Goal: Use online tool/utility: Utilize a website feature to perform a specific function

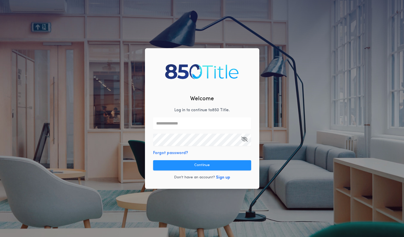
type input "**********"
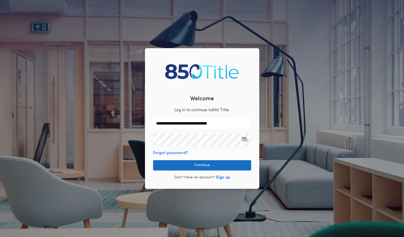
click at [197, 167] on button "Continue" at bounding box center [202, 165] width 98 height 10
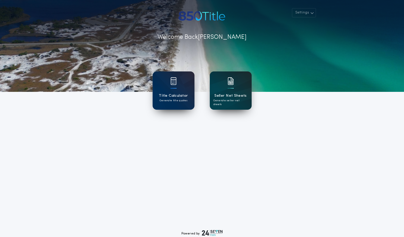
click at [224, 94] on h1 "Seller Net Sheets" at bounding box center [230, 96] width 32 height 6
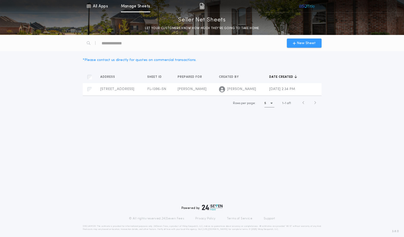
click at [304, 42] on span "New Sheet" at bounding box center [306, 43] width 19 height 5
